Goal: Find specific page/section: Find specific page/section

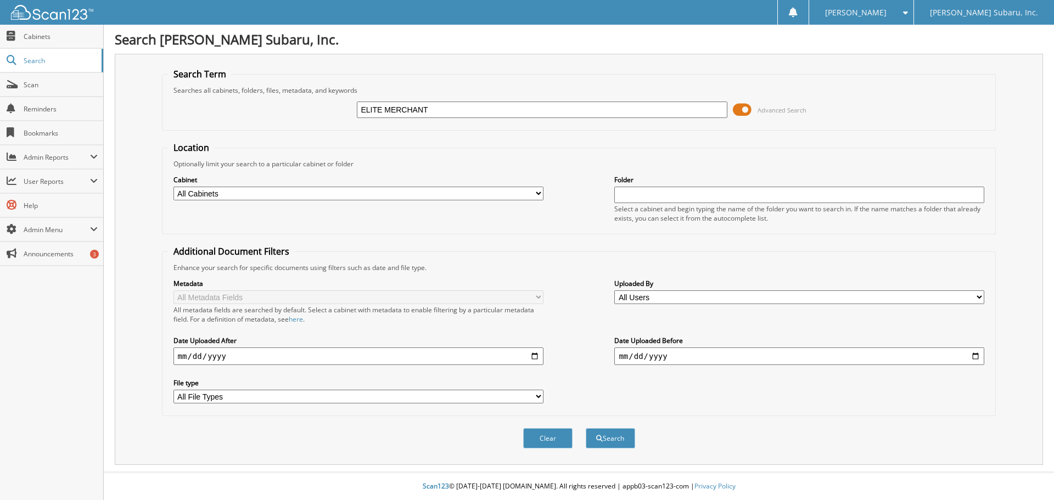
type input "ELITE MERCHANT"
click at [586, 428] on button "Search" at bounding box center [610, 438] width 49 height 20
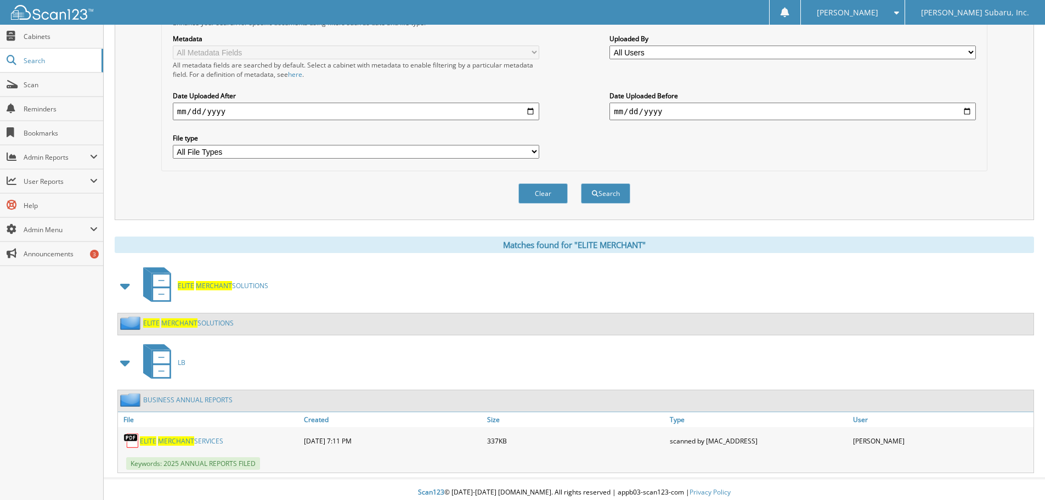
scroll to position [251, 0]
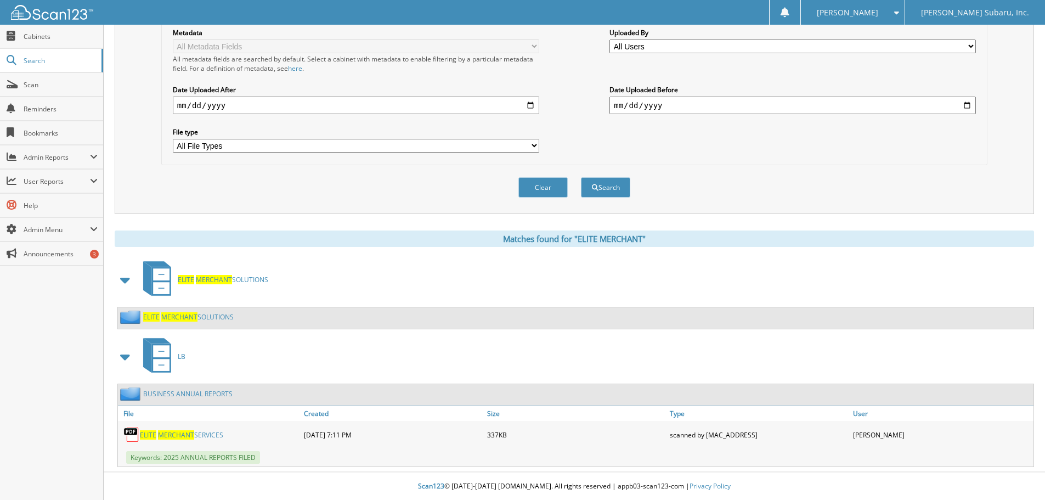
click at [187, 320] on span "MERCHANT" at bounding box center [179, 316] width 36 height 9
